Goal: Transaction & Acquisition: Download file/media

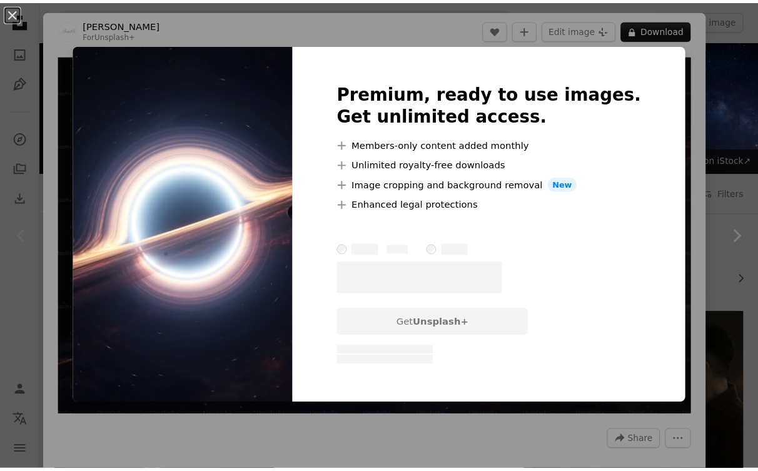
scroll to position [146, 0]
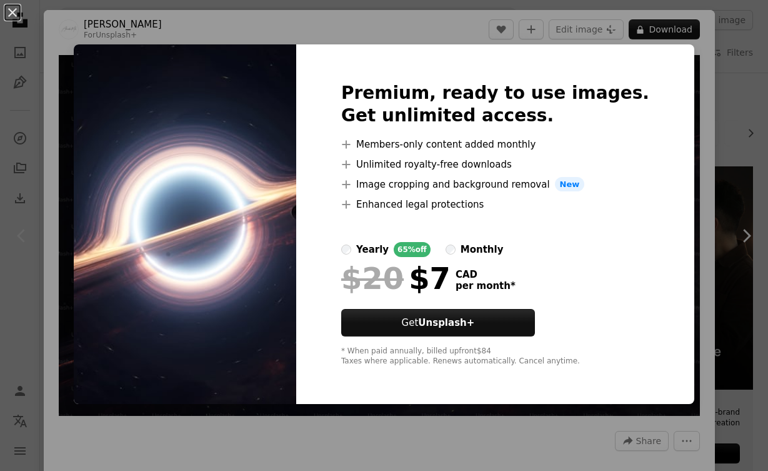
click at [201, 36] on div "An X shape Premium, ready to use images. Get unlimited access. A plus sign Memb…" at bounding box center [384, 235] width 768 height 471
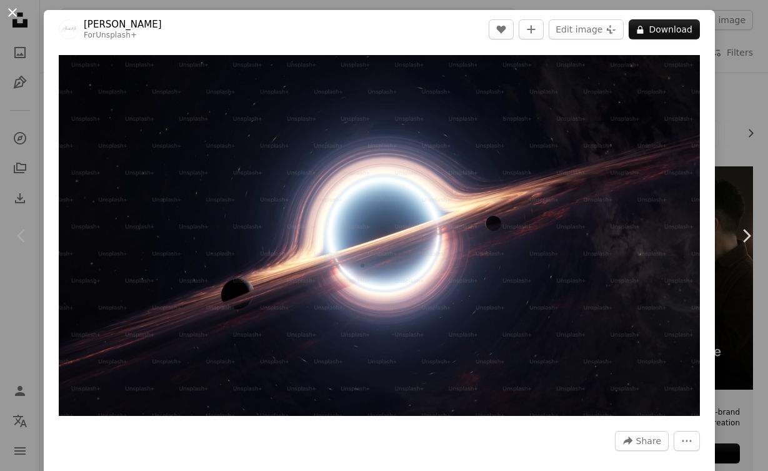
click at [7, 15] on button "An X shape" at bounding box center [12, 12] width 15 height 15
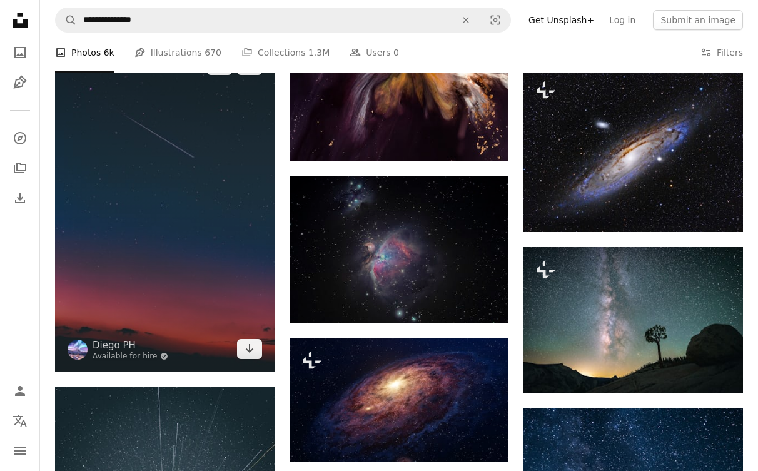
scroll to position [730, 0]
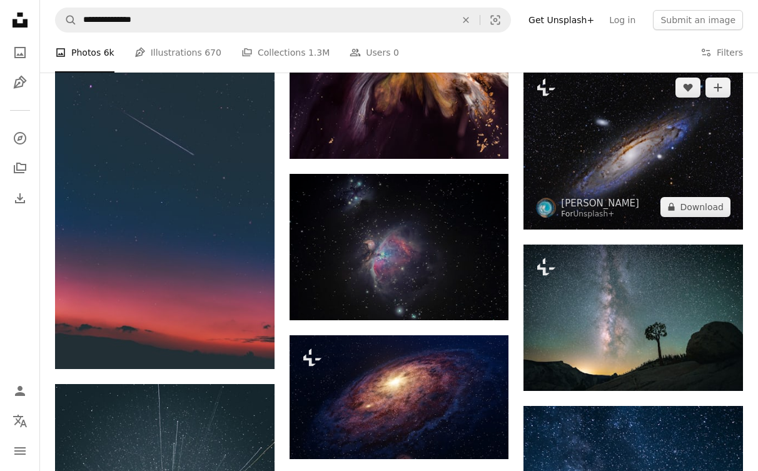
click at [612, 168] on img at bounding box center [632, 147] width 219 height 164
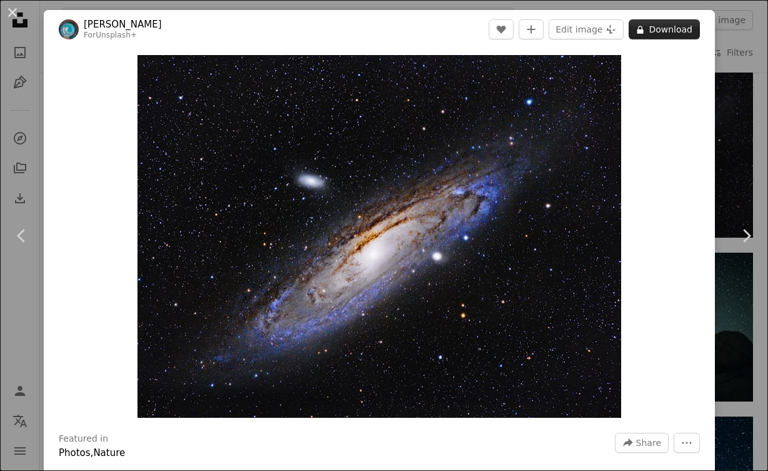
click at [667, 24] on button "A lock Download" at bounding box center [664, 29] width 71 height 20
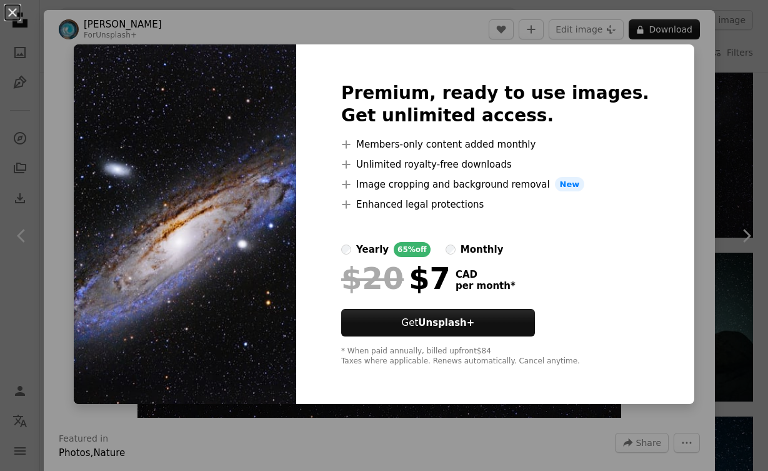
click at [693, 86] on div "An X shape Premium, ready to use images. Get unlimited access. A plus sign Memb…" at bounding box center [384, 235] width 768 height 471
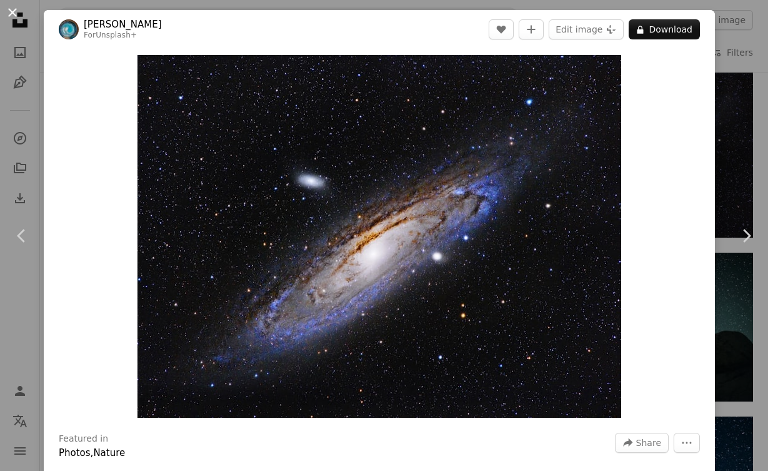
click at [16, 11] on button "An X shape" at bounding box center [12, 12] width 15 height 15
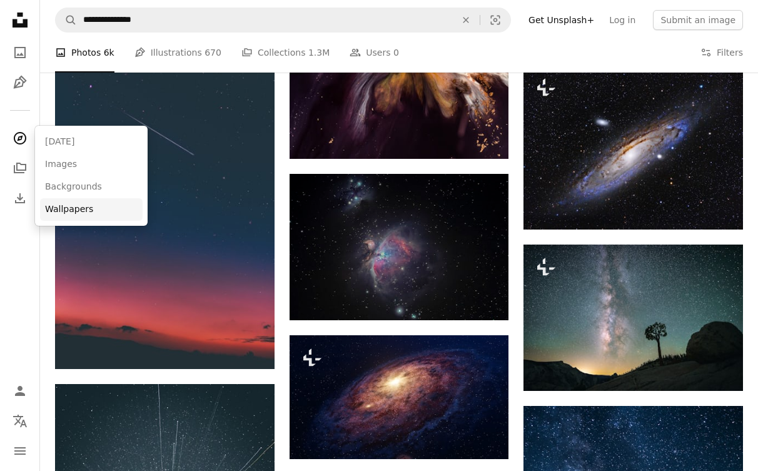
click at [81, 202] on link "Wallpapers" at bounding box center [91, 209] width 103 height 23
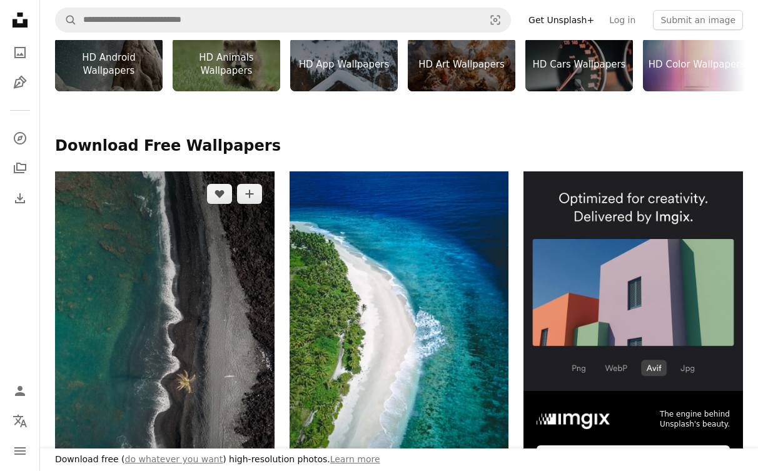
scroll to position [583, 0]
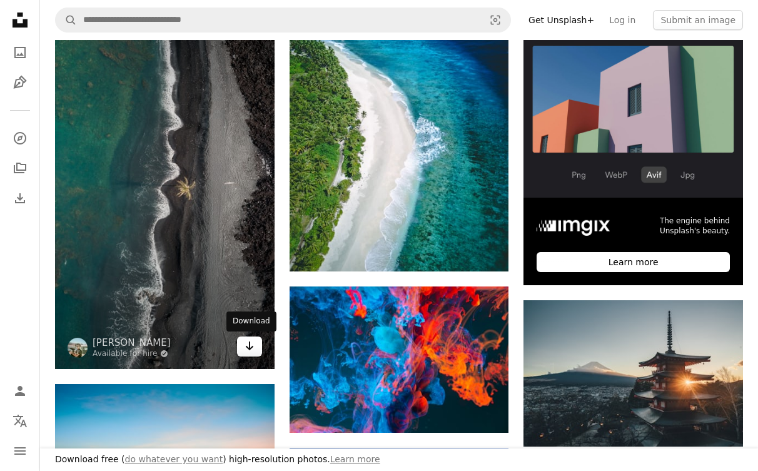
click at [248, 351] on icon "Arrow pointing down" at bounding box center [249, 345] width 10 height 15
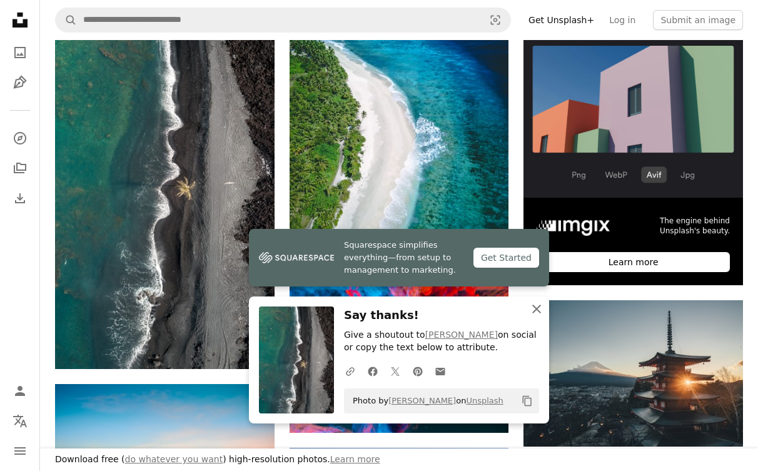
click at [529, 306] on icon "An X shape" at bounding box center [536, 308] width 15 height 15
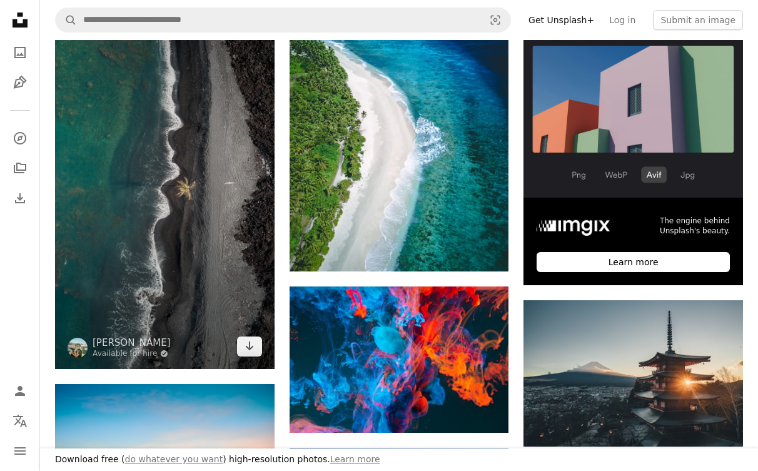
scroll to position [146, 0]
